Goal: Check status: Check status

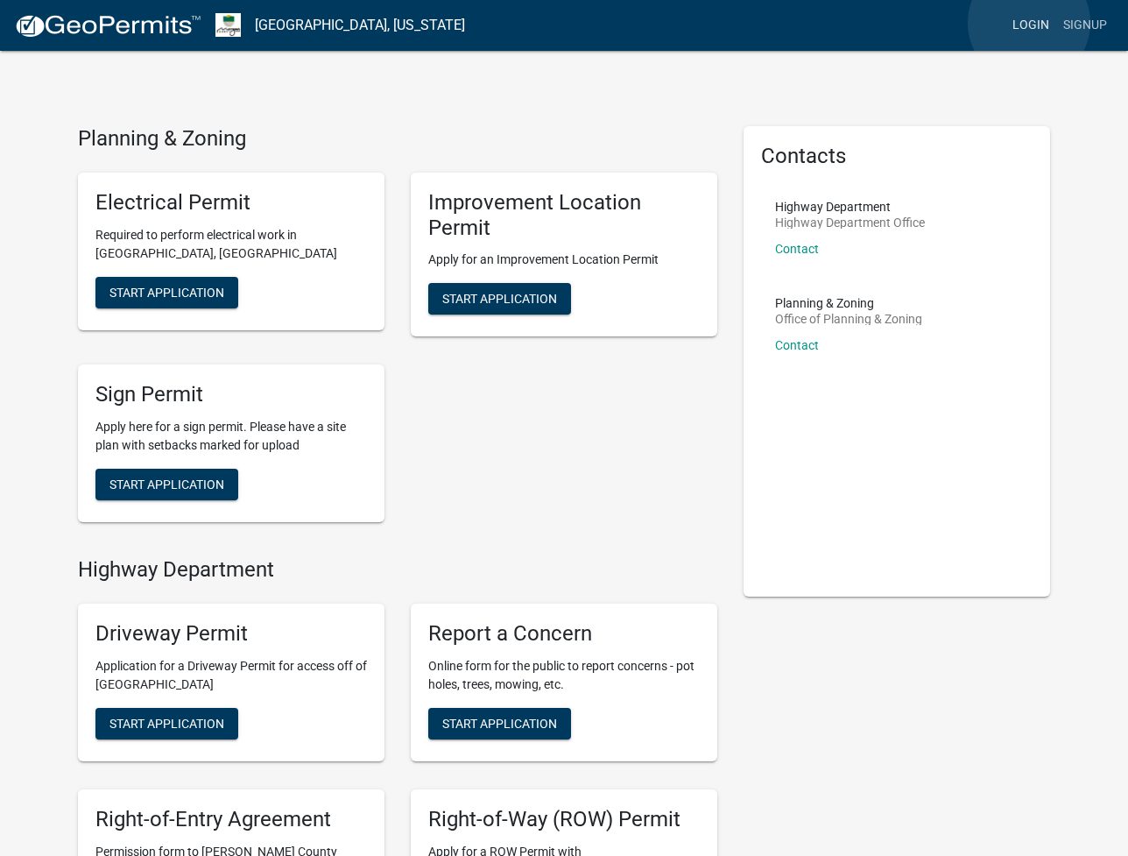
click at [1029, 23] on link "Login" at bounding box center [1031, 25] width 51 height 33
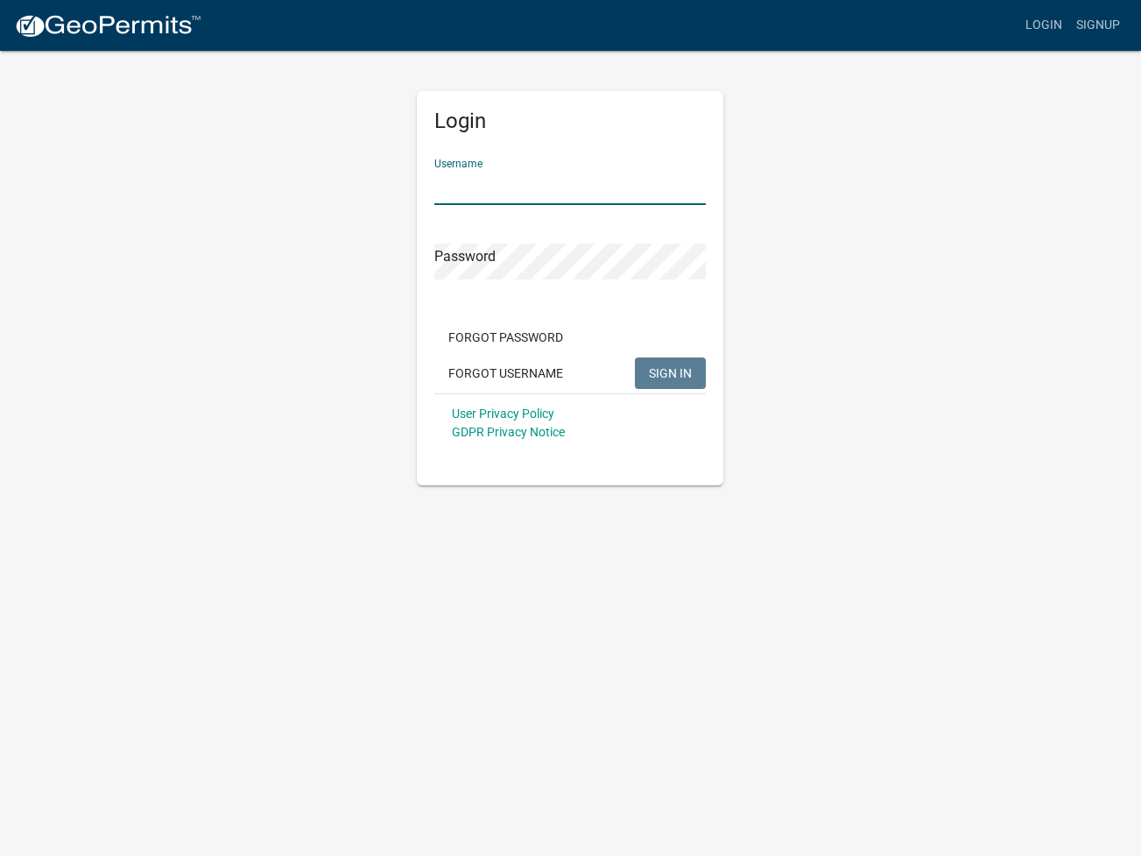
click at [529, 181] on input "Username" at bounding box center [570, 187] width 272 height 36
paste input "[EMAIL_ADDRESS][DOMAIN_NAME]"
type input "[EMAIL_ADDRESS][DOMAIN_NAME]"
click at [1072, 416] on app-login-view "more_horiz Login Signup Login Username [EMAIL_ADDRESS][DOMAIN_NAME] Password Fo…" at bounding box center [570, 242] width 1141 height 485
click at [673, 363] on button "SIGN IN" at bounding box center [670, 373] width 71 height 32
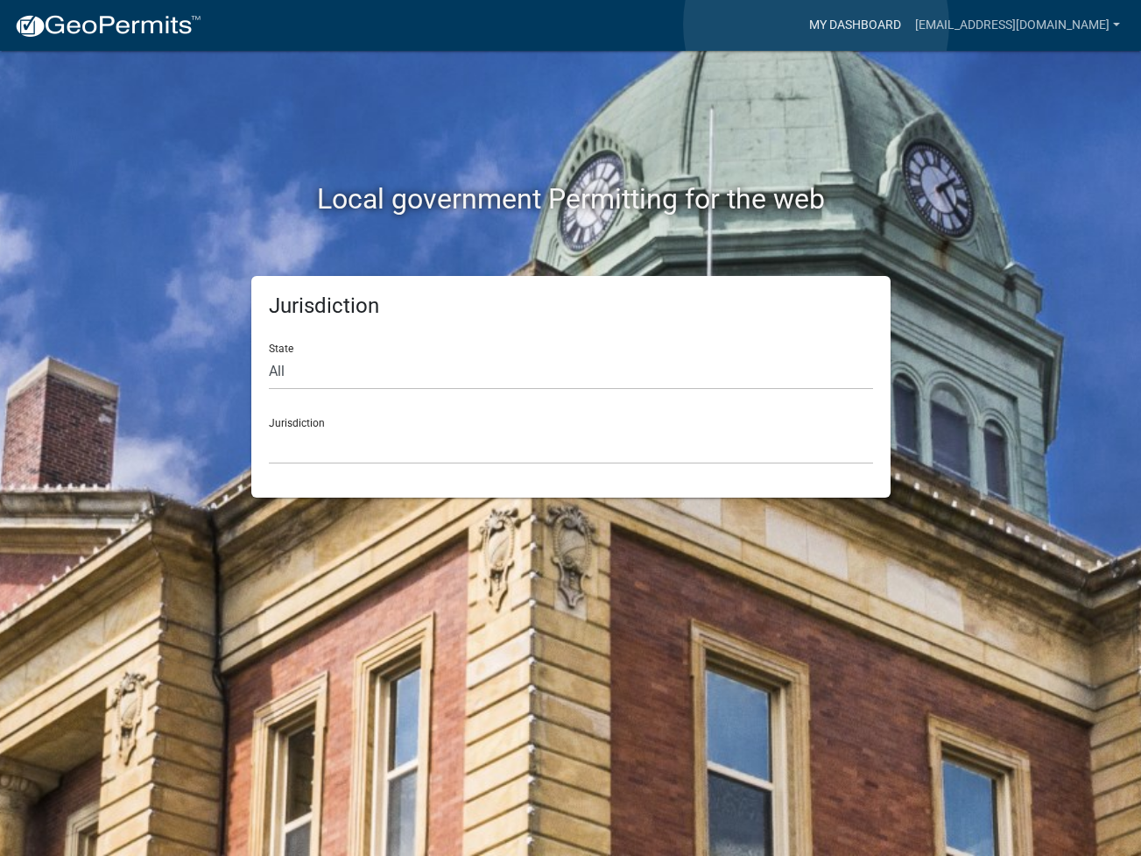
click at [816, 25] on link "My Dashboard" at bounding box center [855, 25] width 106 height 33
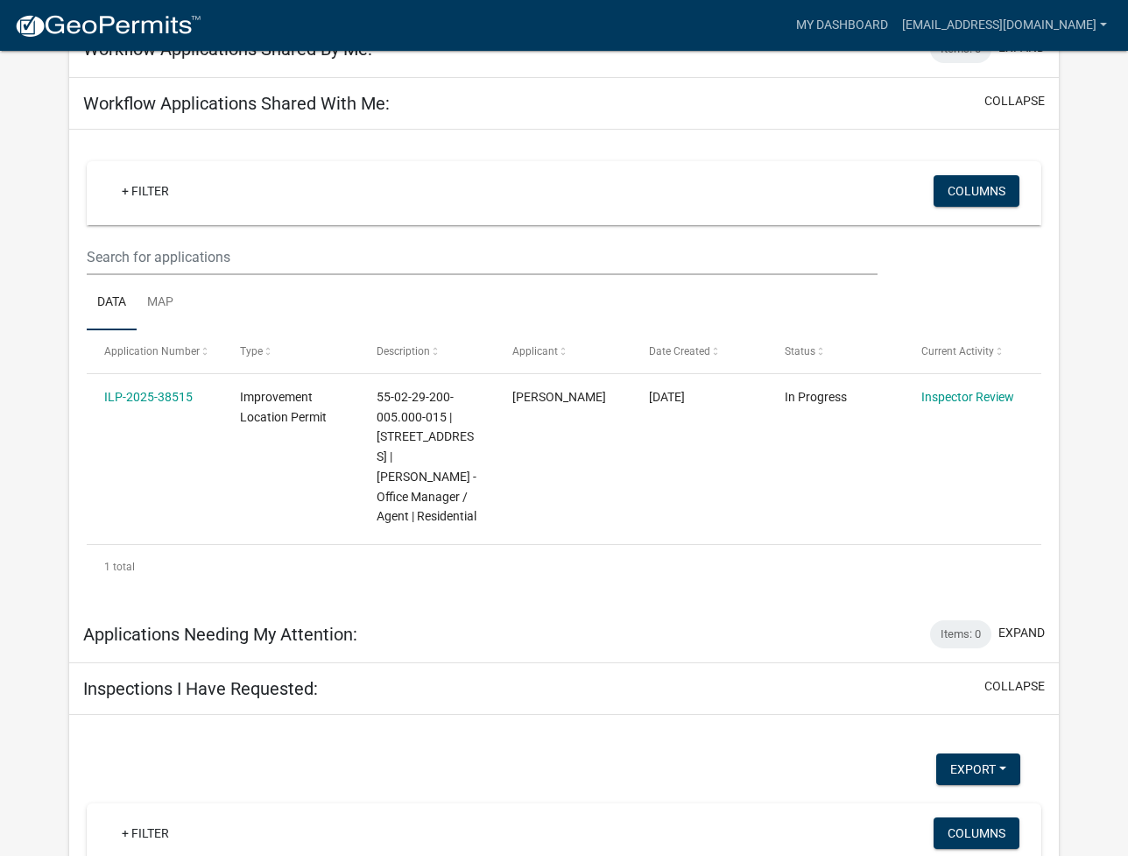
scroll to position [175, 0]
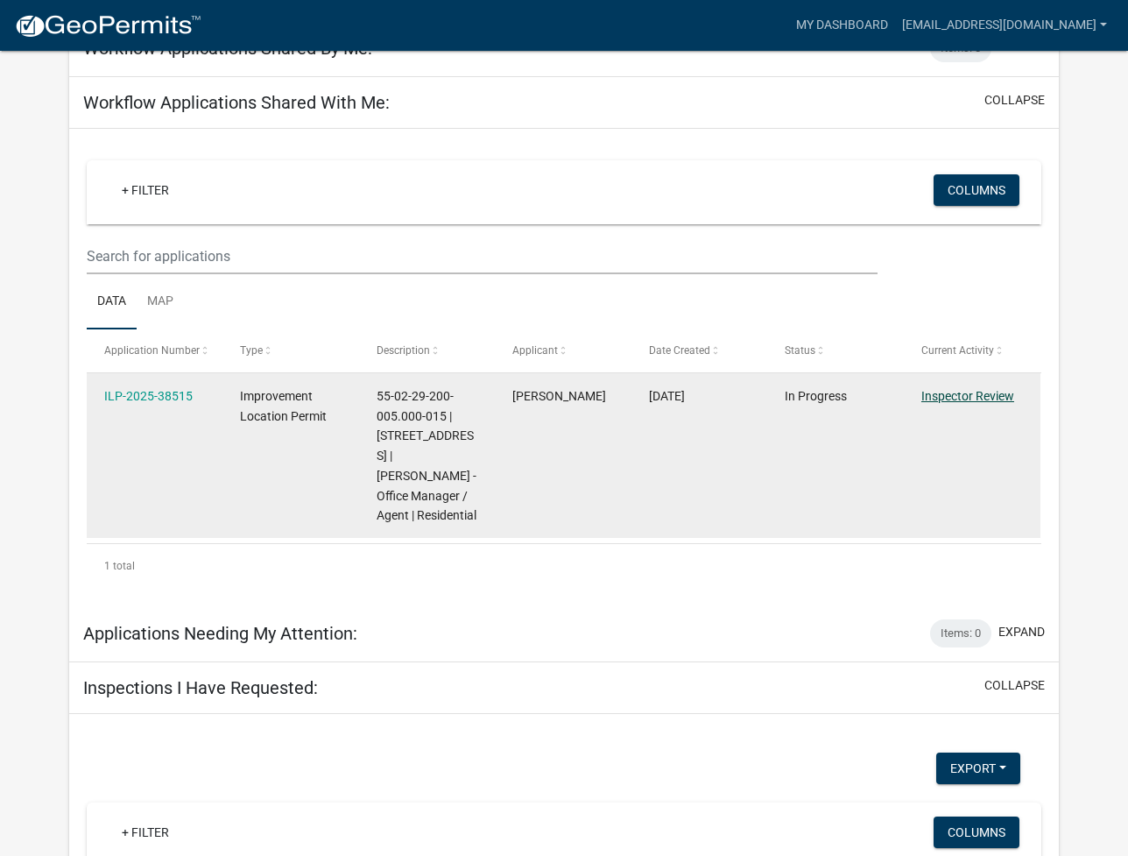
click at [982, 398] on link "Inspector Review" at bounding box center [967, 396] width 93 height 14
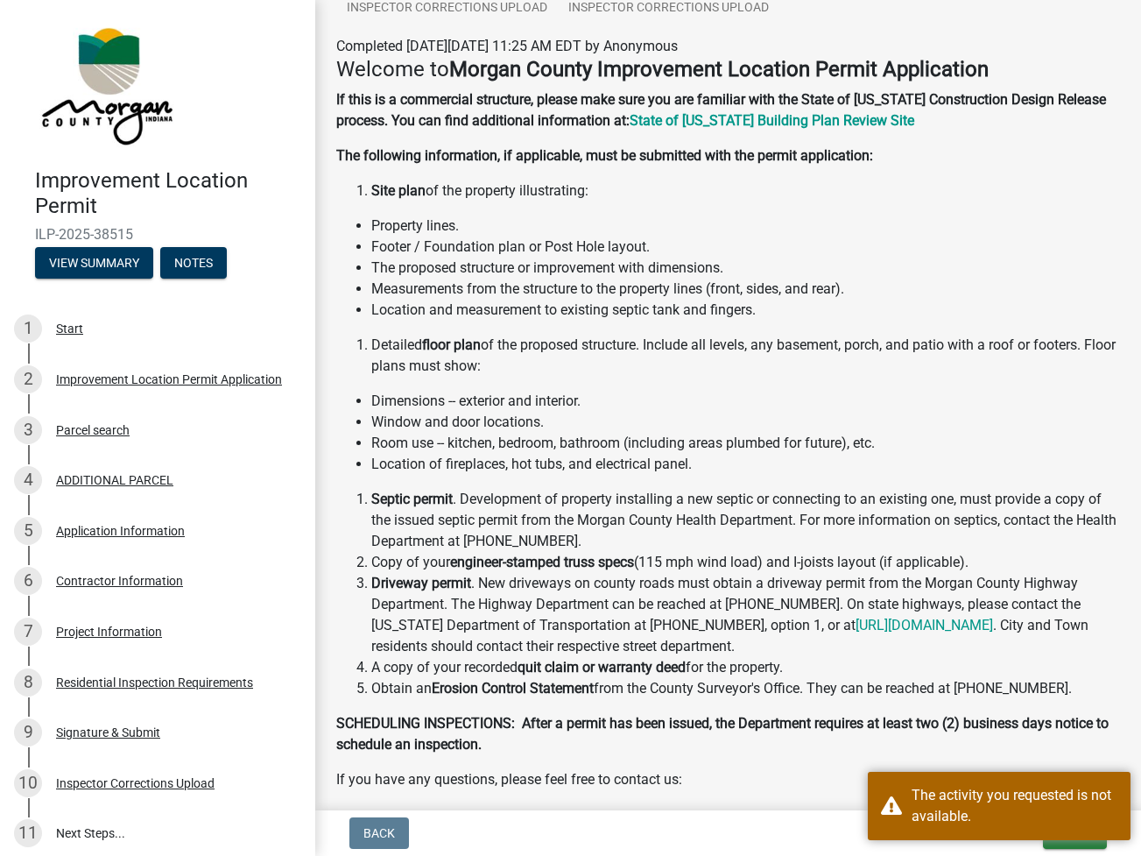
scroll to position [126, 0]
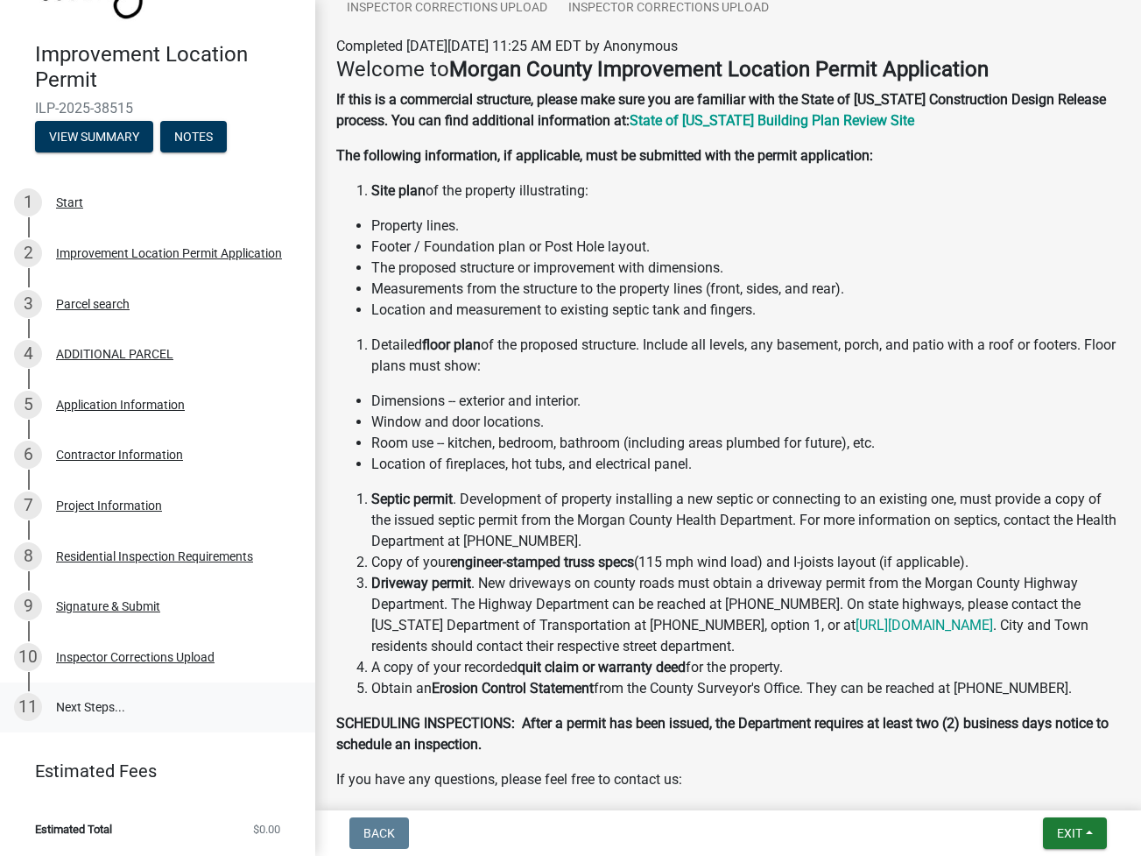
click at [74, 709] on link "11 Next Steps..." at bounding box center [157, 707] width 315 height 51
click at [25, 707] on div "11" at bounding box center [28, 707] width 28 height 28
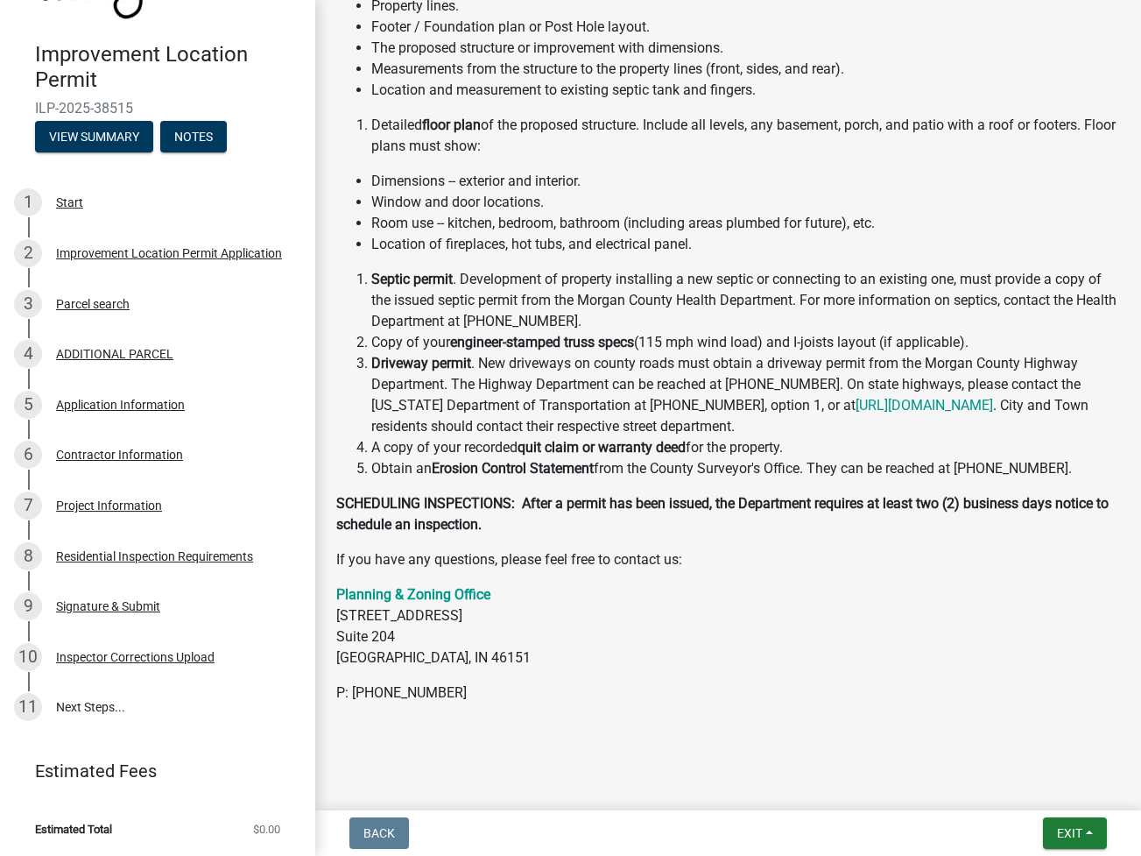
scroll to position [486, 0]
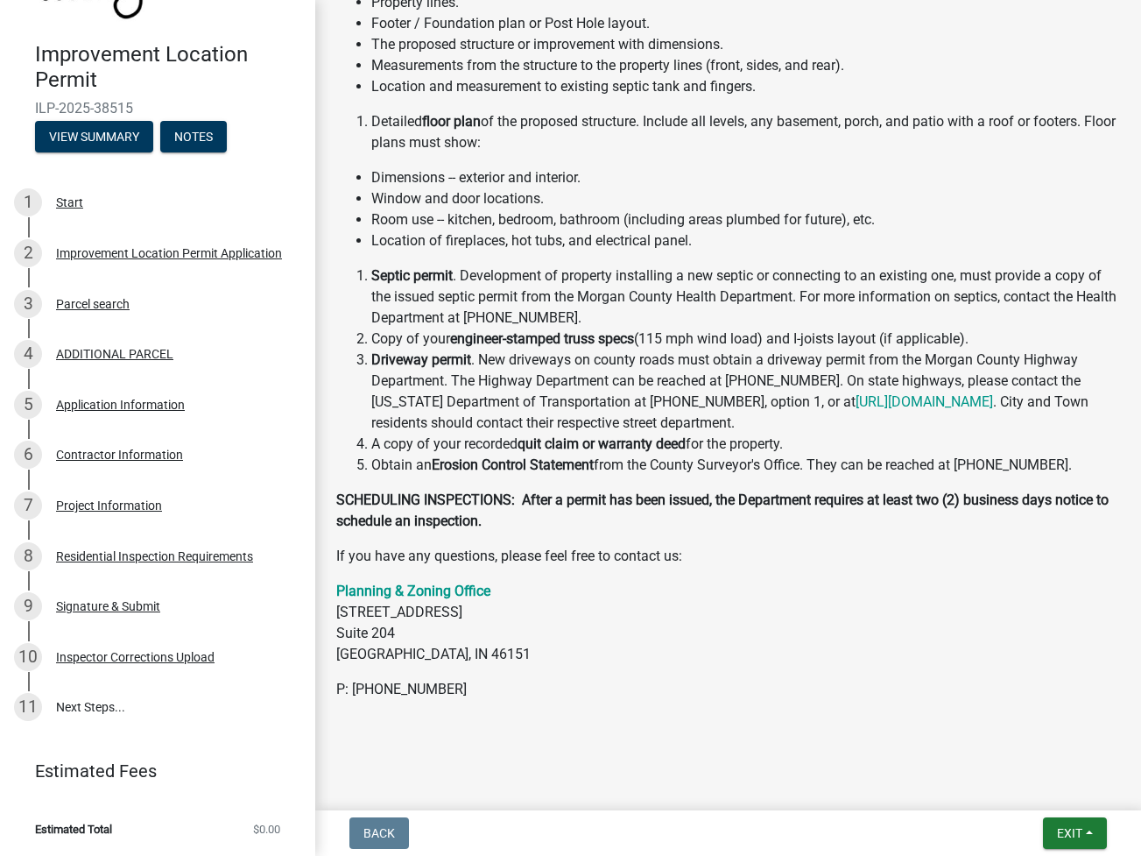
click at [98, 773] on link "Estimated Fees" at bounding box center [150, 770] width 273 height 35
